Goal: Task Accomplishment & Management: Manage account settings

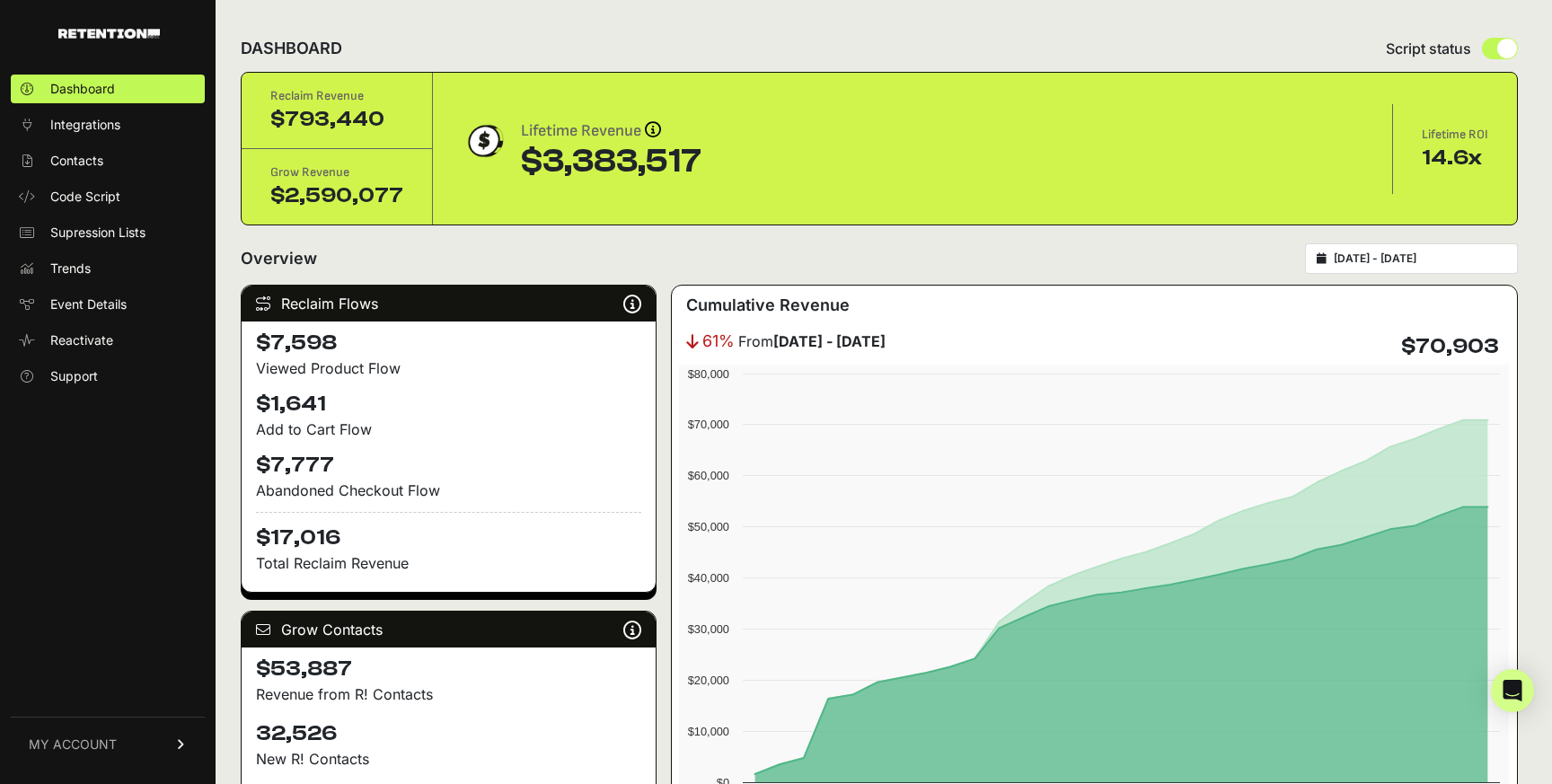
click at [69, 747] on span "MY ACCOUNT" at bounding box center [73, 744] width 88 height 18
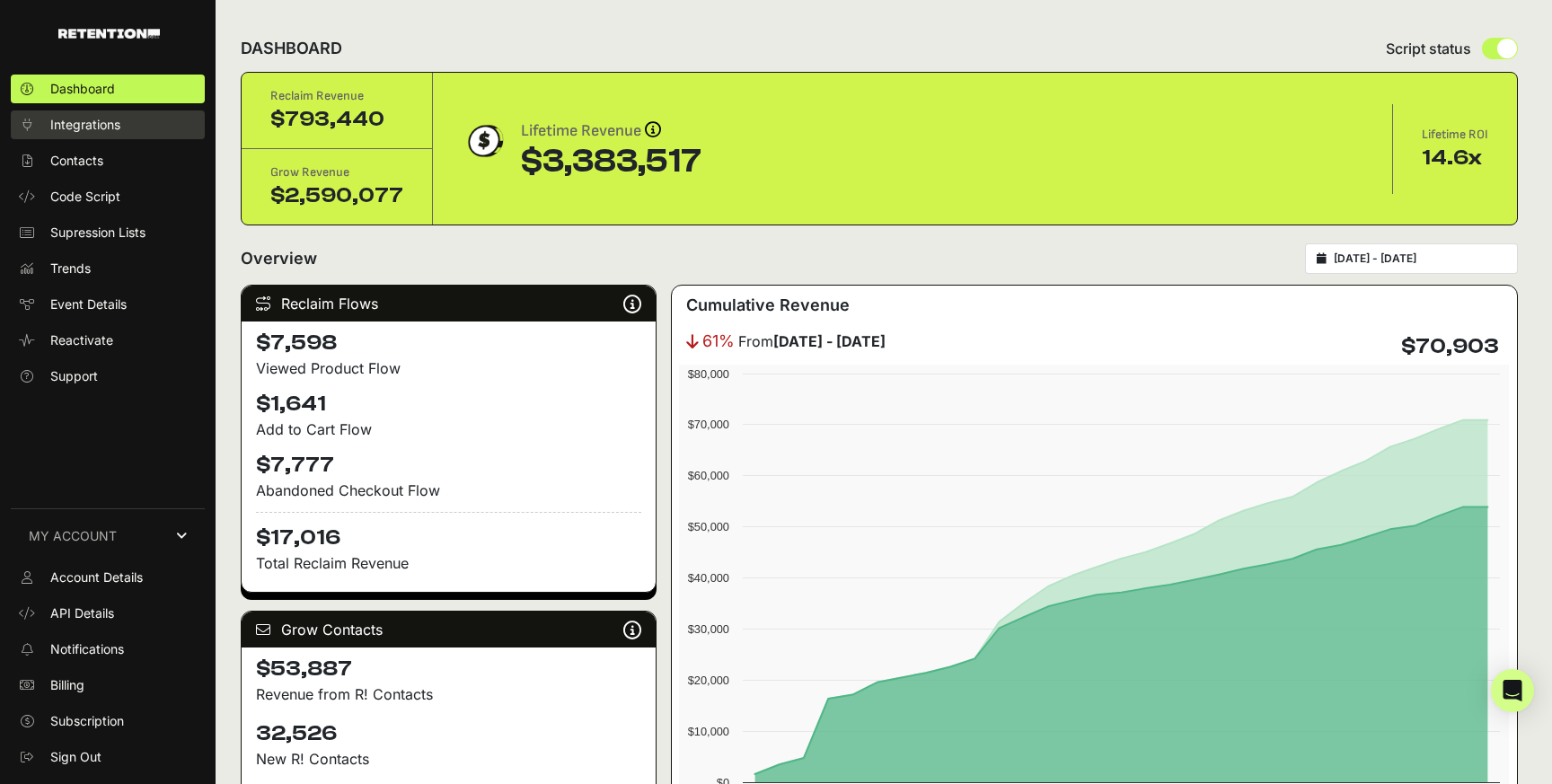
click at [104, 127] on span "Integrations" at bounding box center [86, 125] width 70 height 18
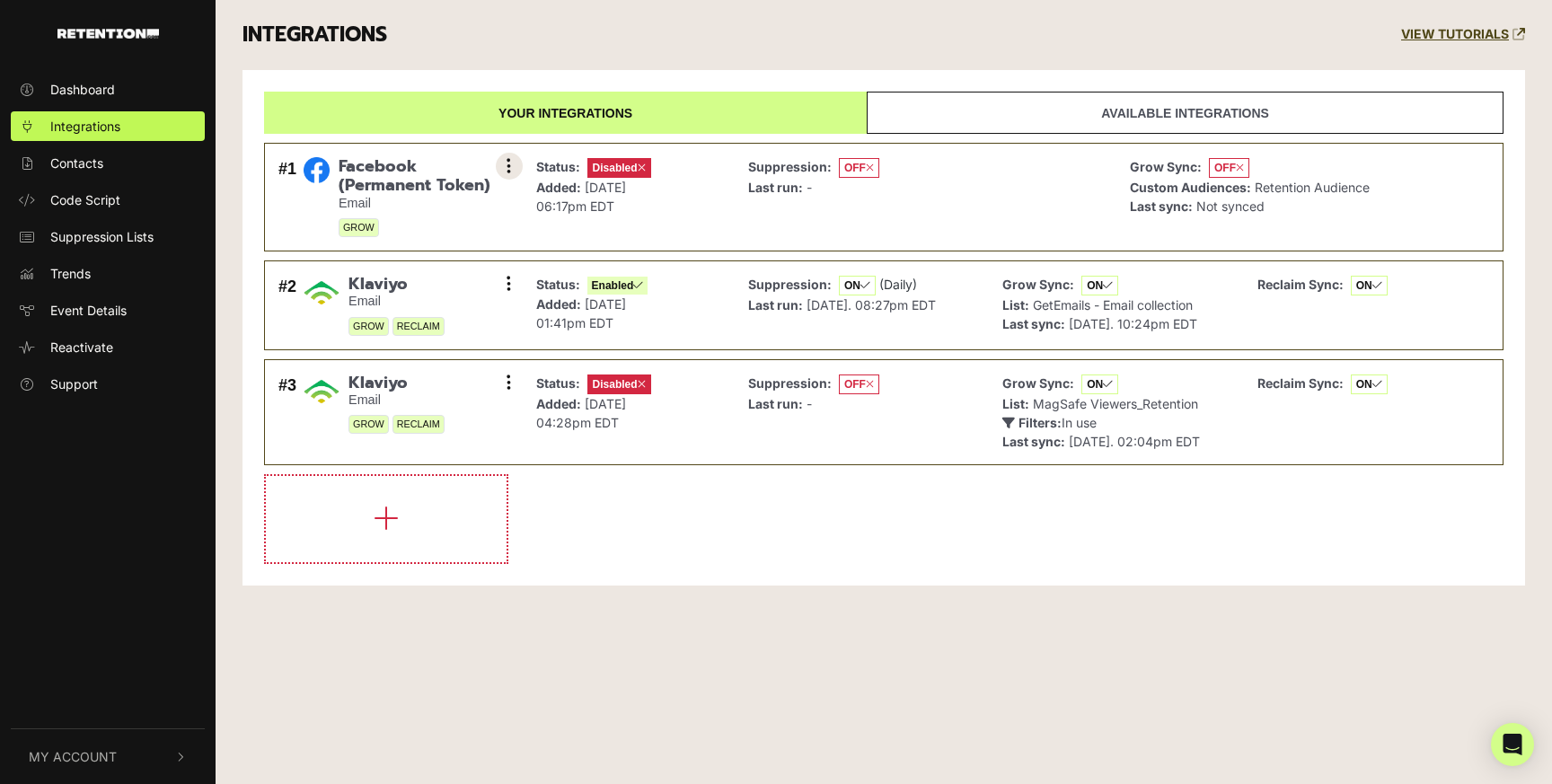
click at [509, 163] on icon at bounding box center [509, 166] width 5 height 18
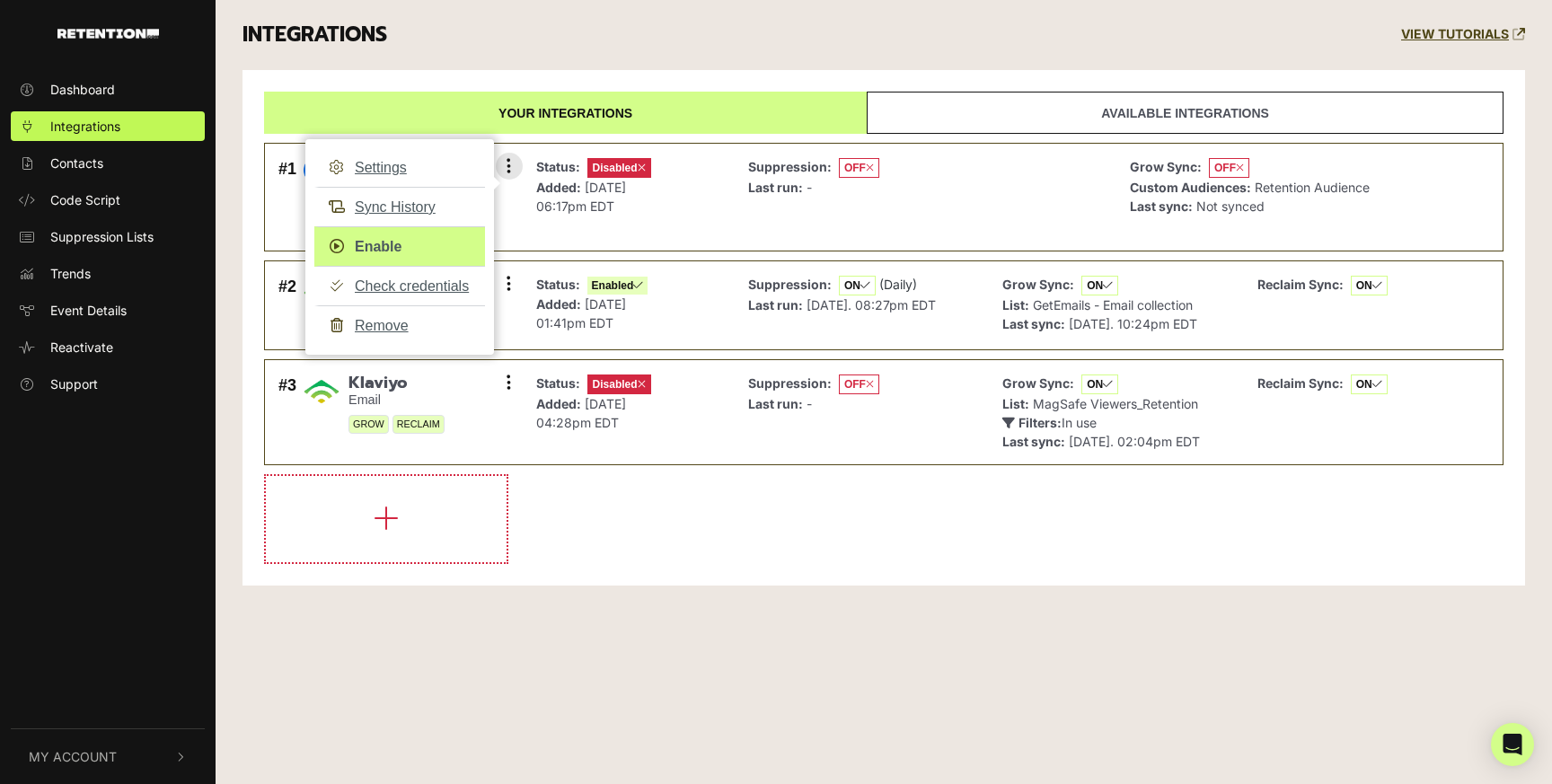
click at [391, 249] on link "Enable" at bounding box center [400, 246] width 171 height 41
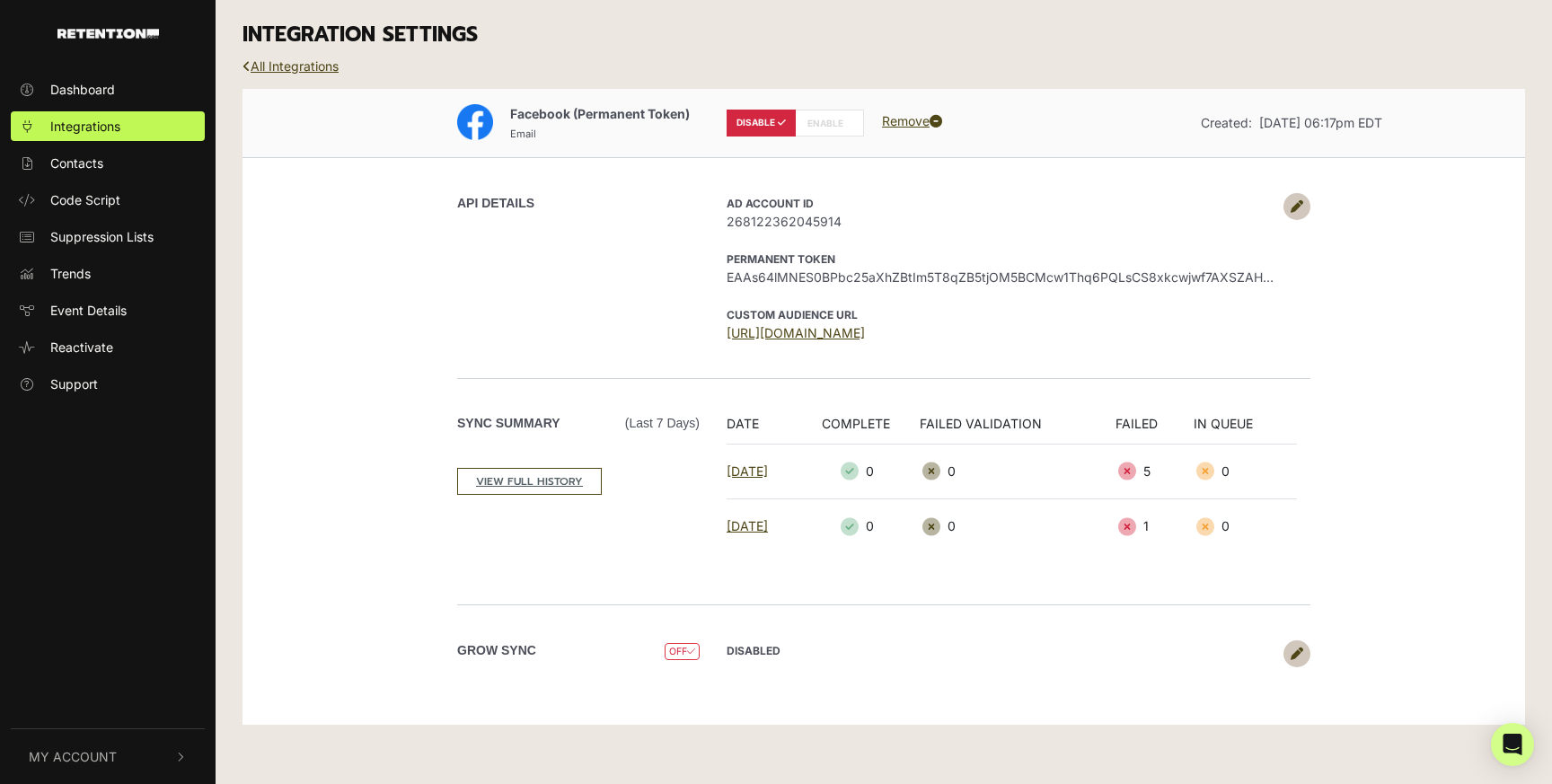
click at [1299, 206] on icon at bounding box center [1297, 207] width 13 height 13
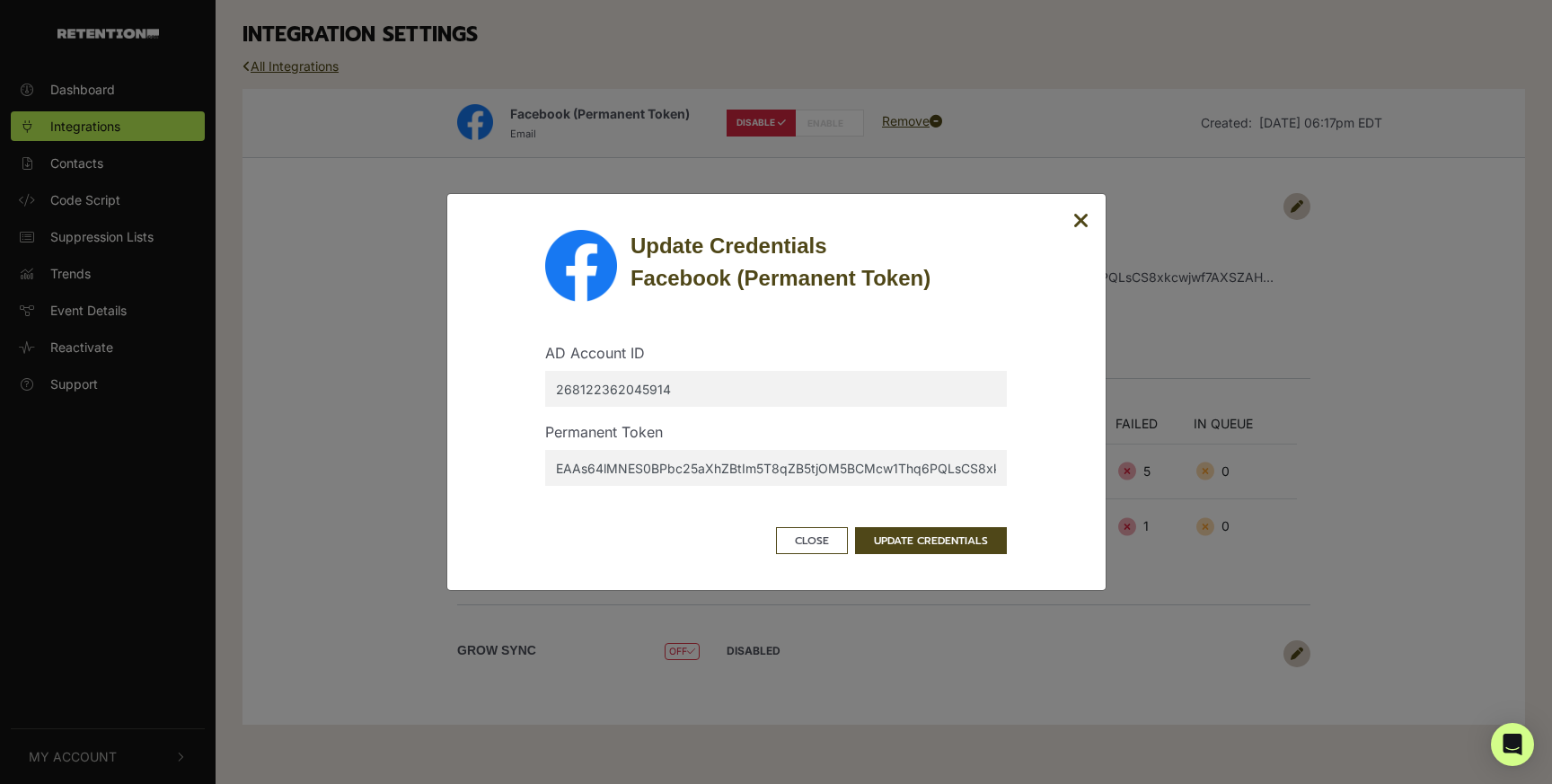
click at [671, 386] on input "268122362045914" at bounding box center [776, 389] width 461 height 36
paste input "5274133"
type input "25274133"
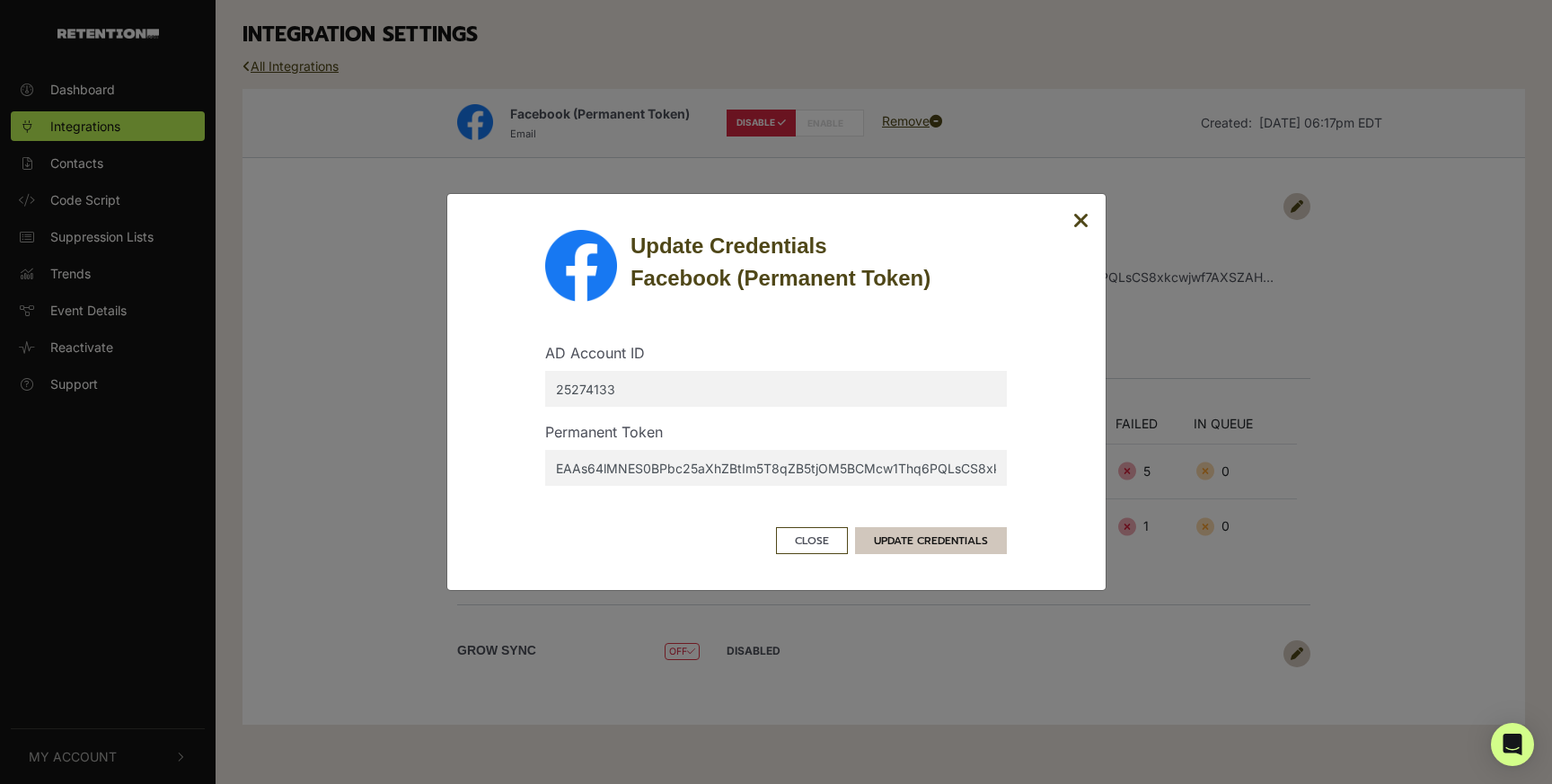
click at [936, 540] on button "UPDATE CREDENTIALS" at bounding box center [931, 540] width 152 height 27
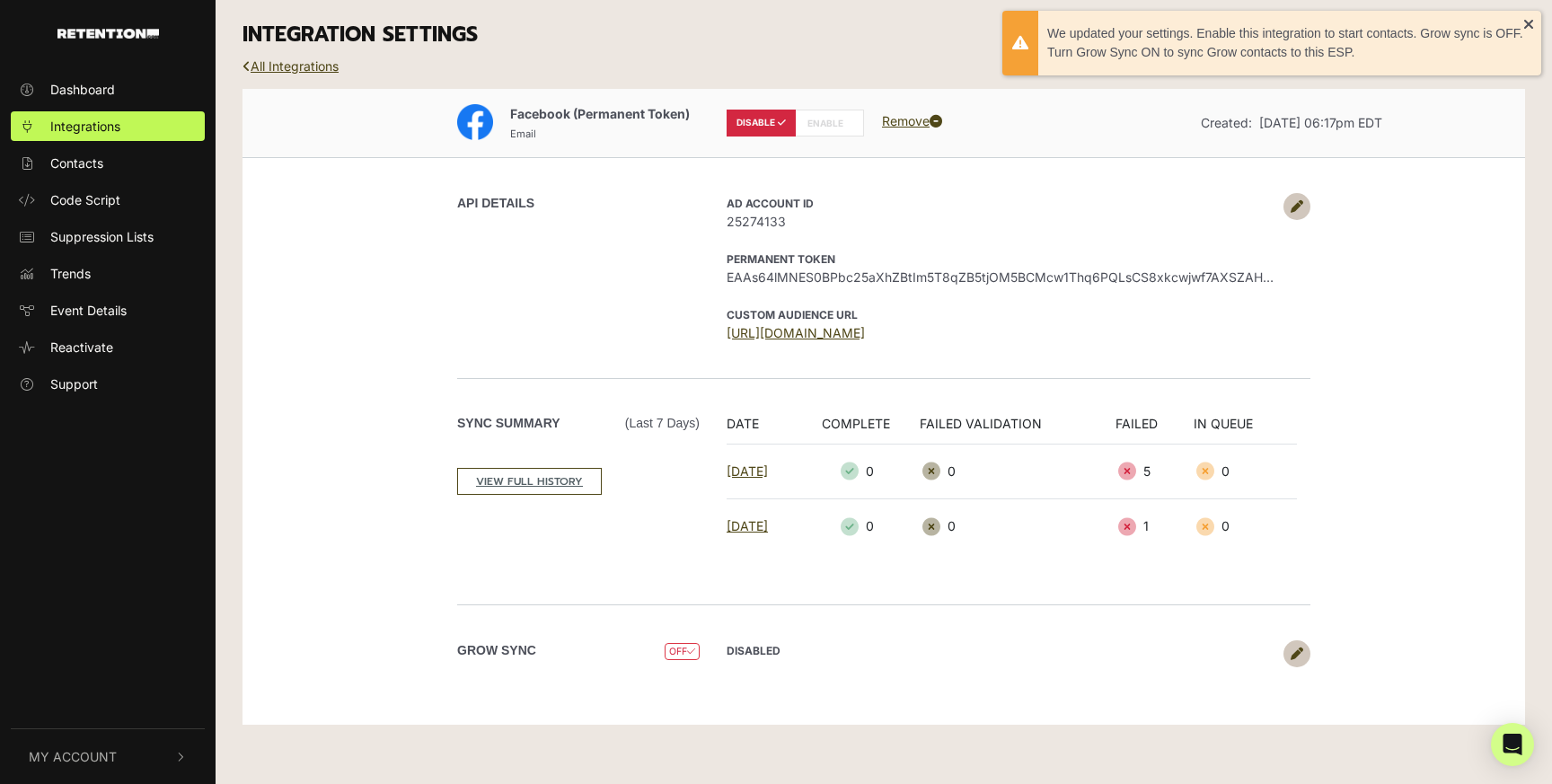
click at [687, 647] on icon at bounding box center [691, 652] width 8 height 10
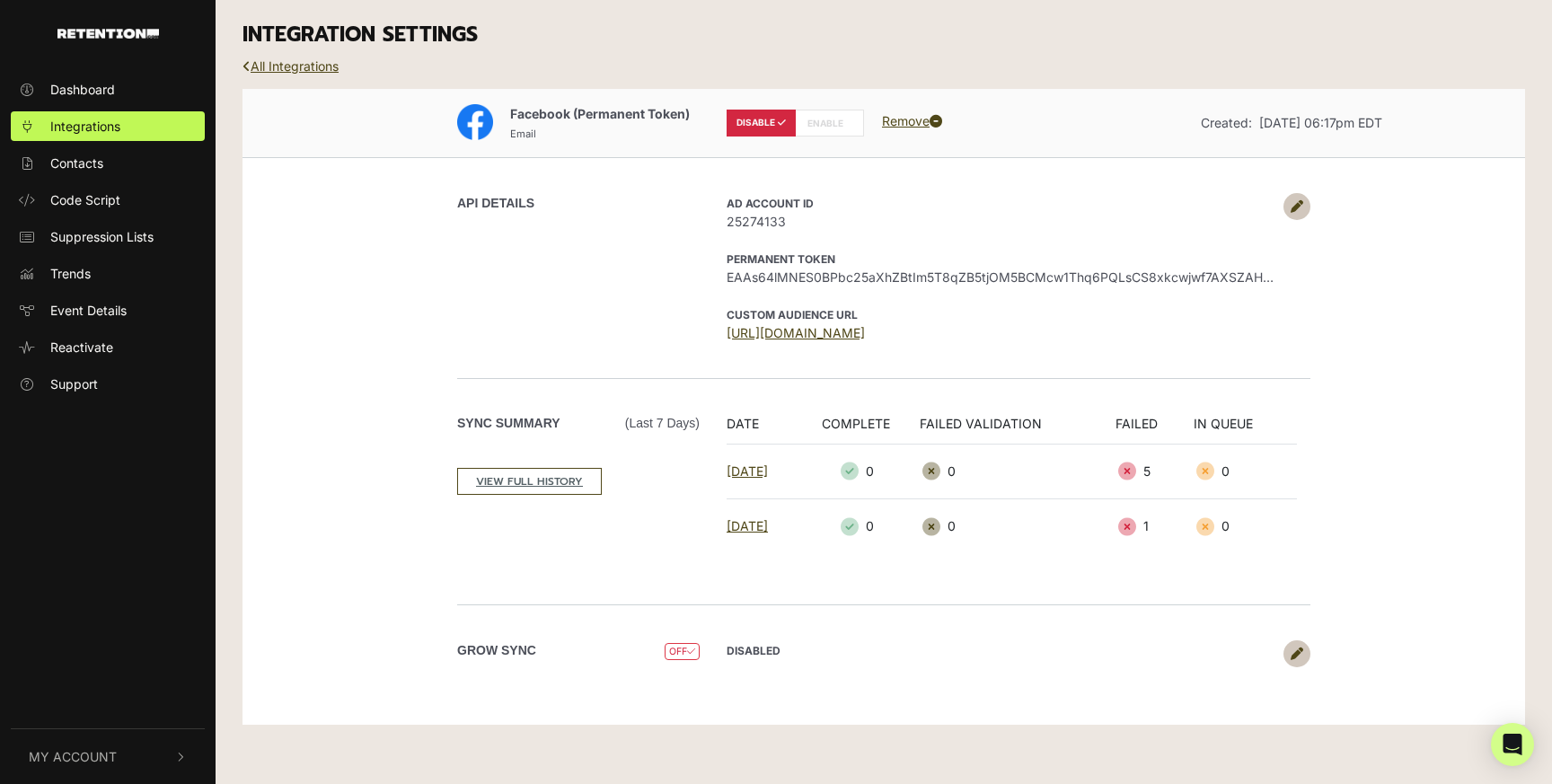
click at [1303, 649] on link at bounding box center [1296, 653] width 27 height 27
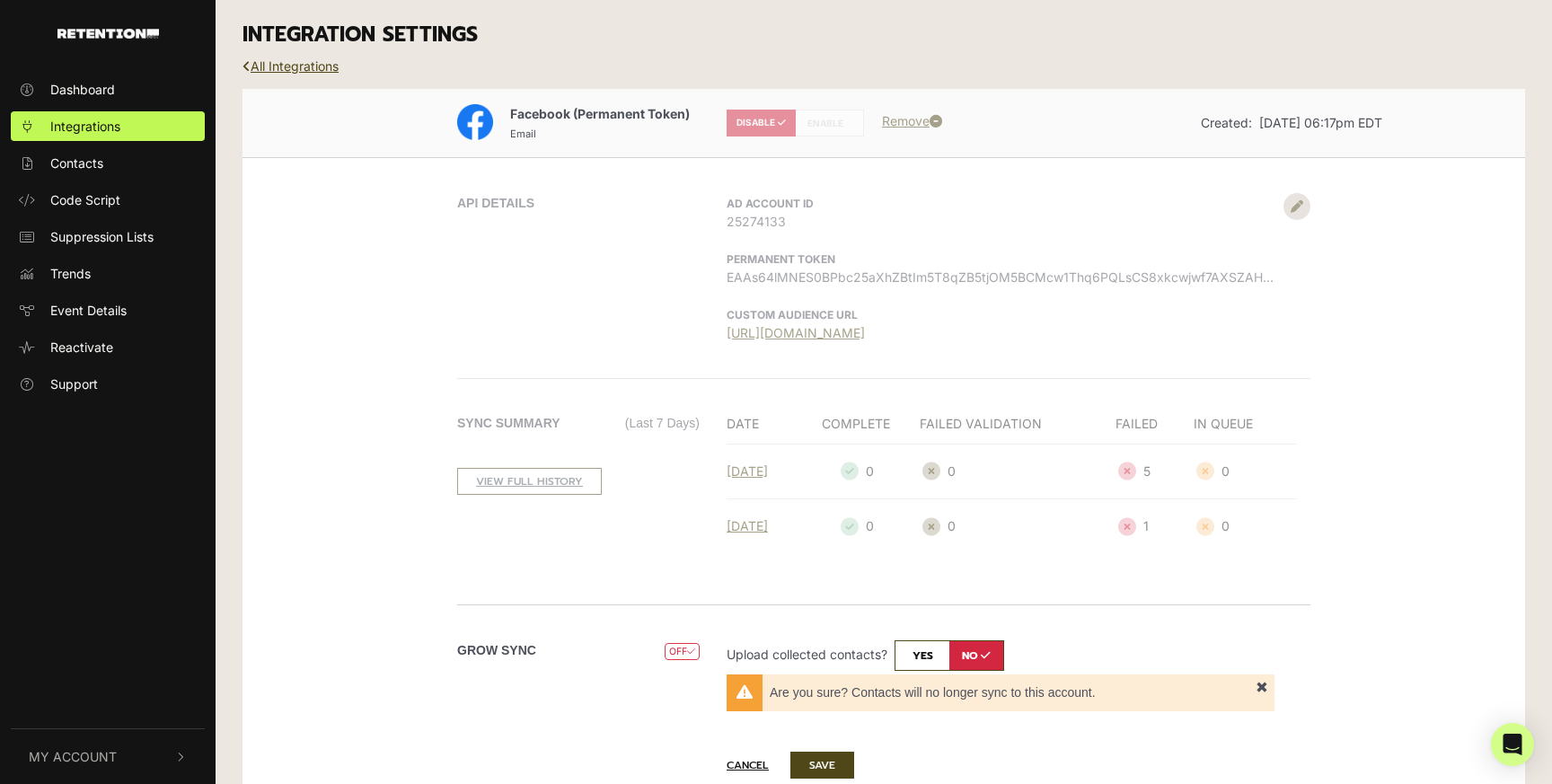
click at [932, 653] on input "checkbox" at bounding box center [949, 655] width 109 height 31
checkbox input "true"
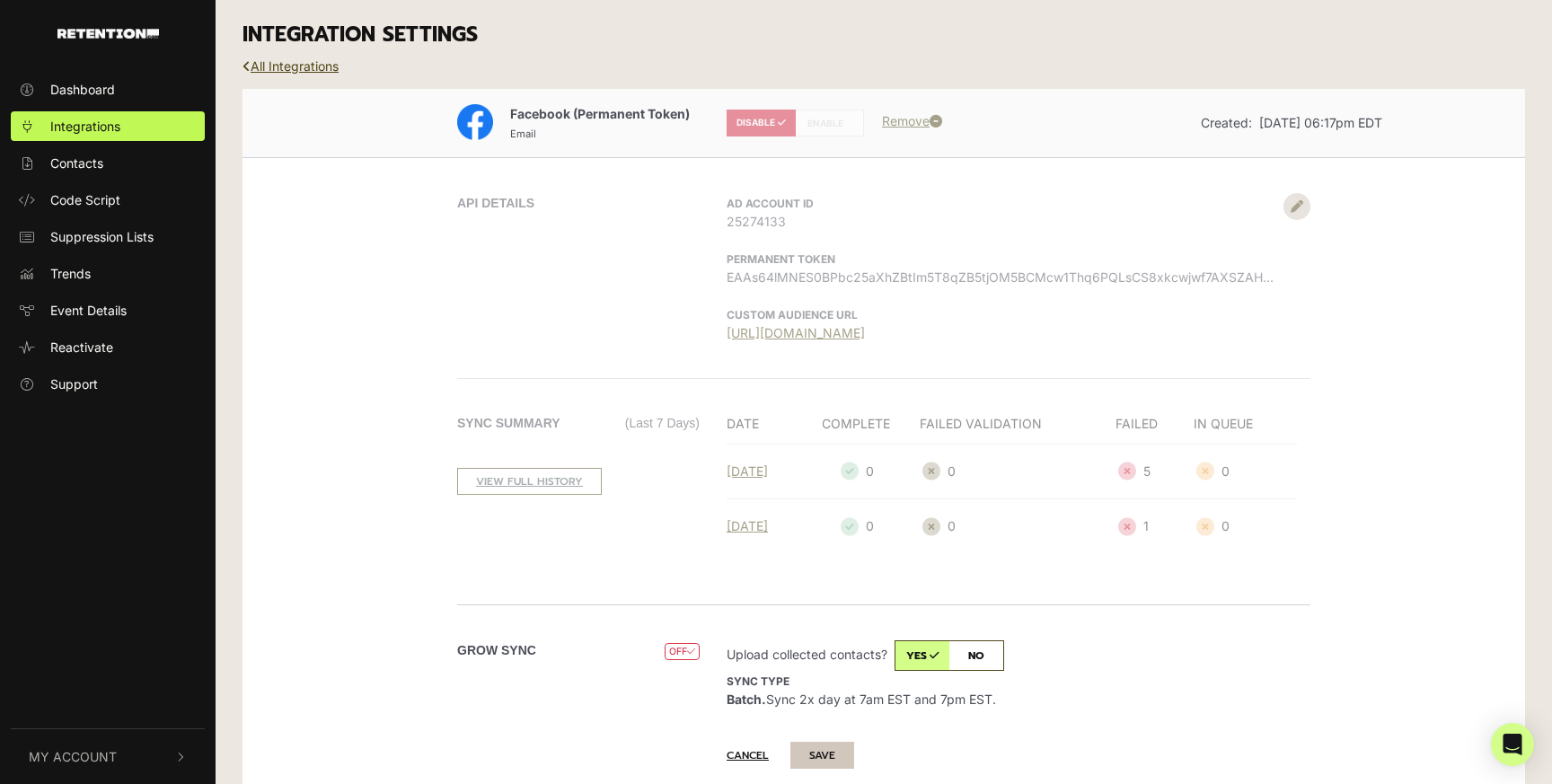
click at [829, 749] on button "SAVE" at bounding box center [822, 754] width 64 height 27
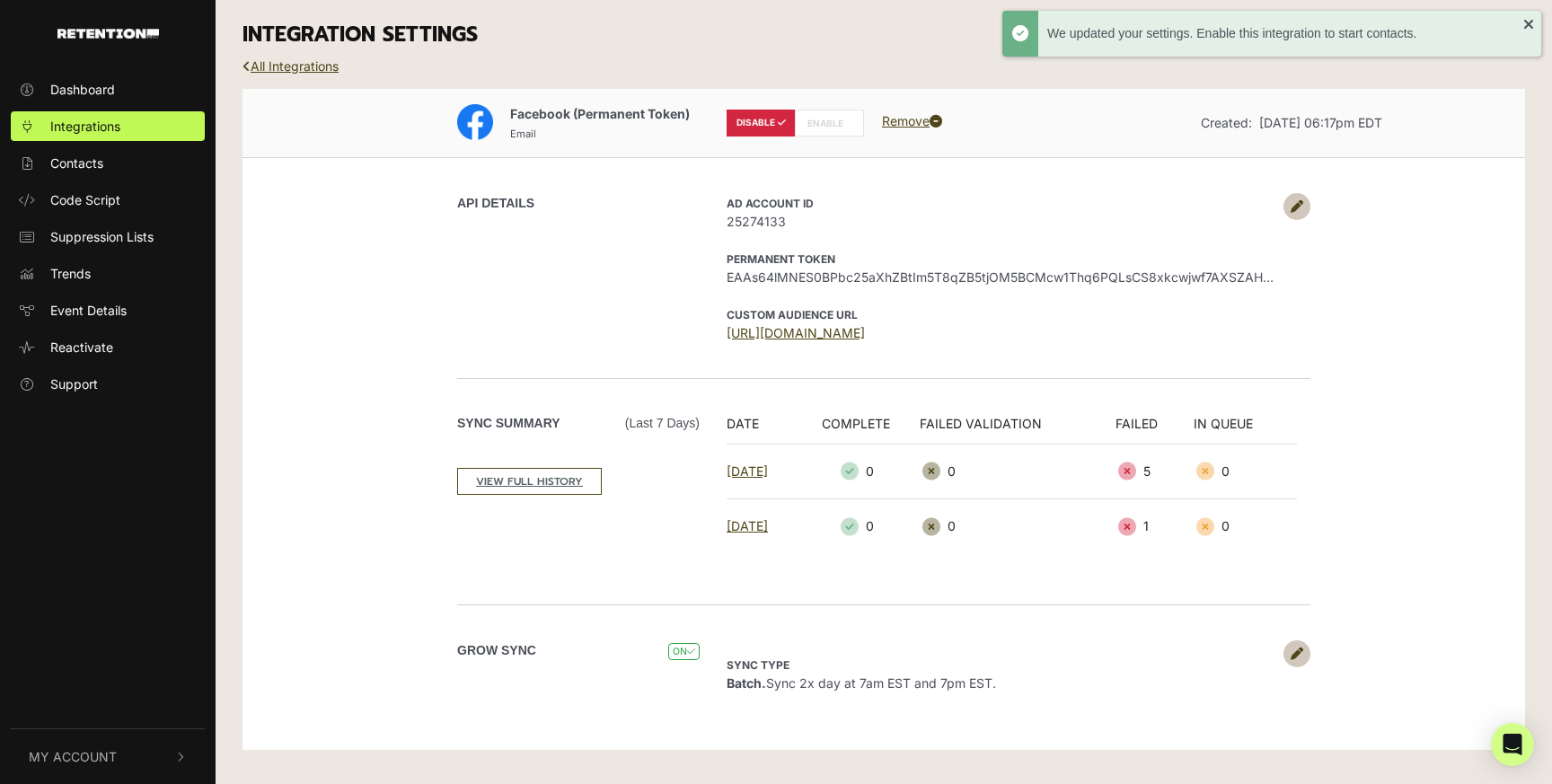
click at [825, 117] on label "ENABLE" at bounding box center [830, 122] width 70 height 27
radio input "false"
radio input "true"
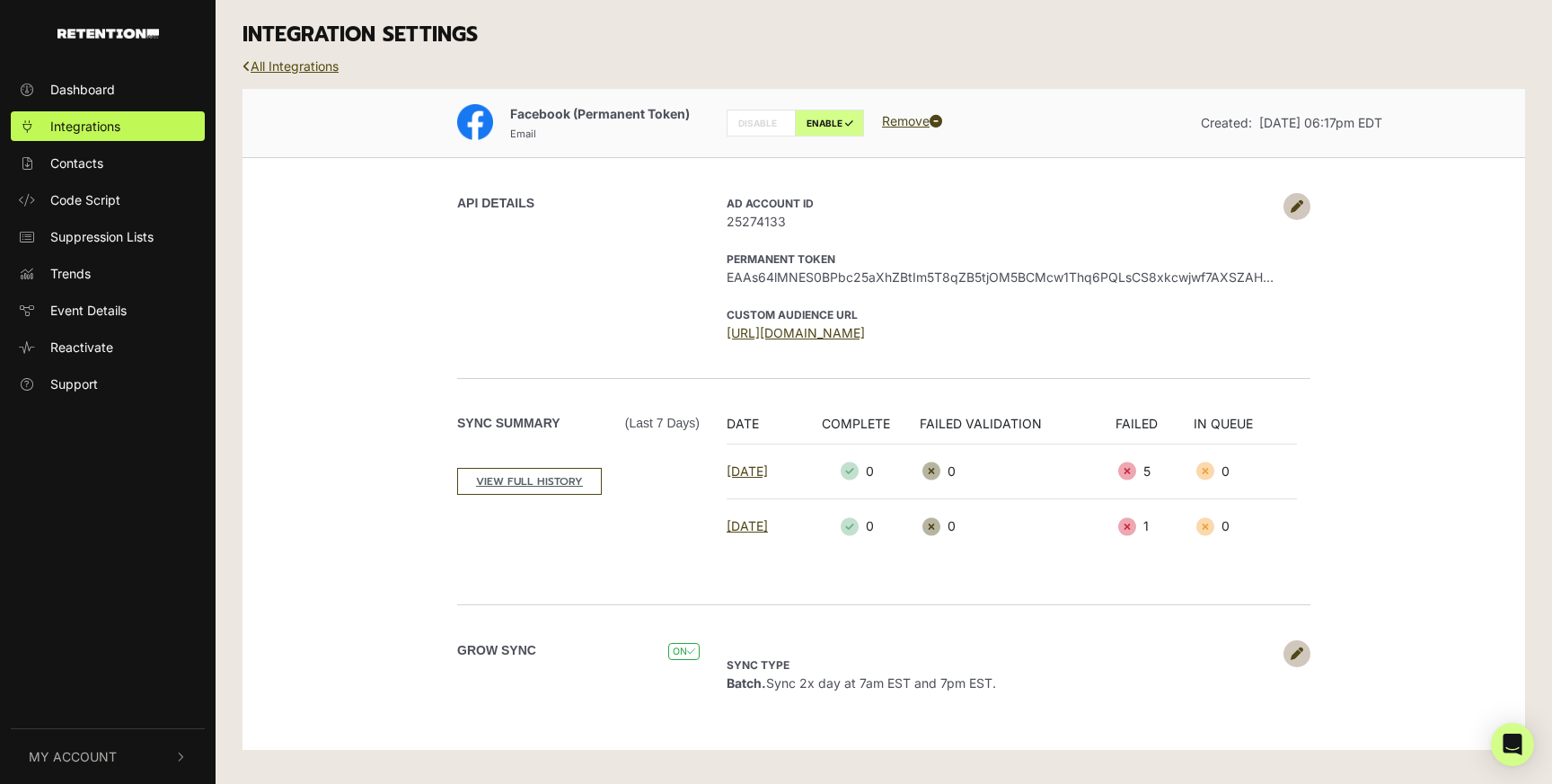
click at [270, 69] on link "All Integrations" at bounding box center [290, 66] width 96 height 15
